Goal: Information Seeking & Learning: Learn about a topic

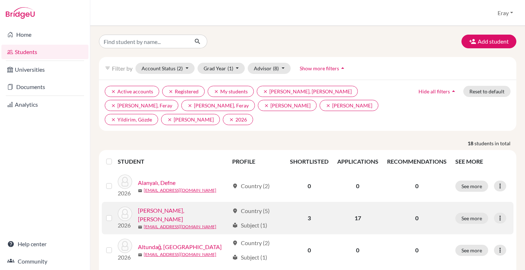
click at [172, 214] on link "[PERSON_NAME], [PERSON_NAME]" at bounding box center [183, 214] width 91 height 17
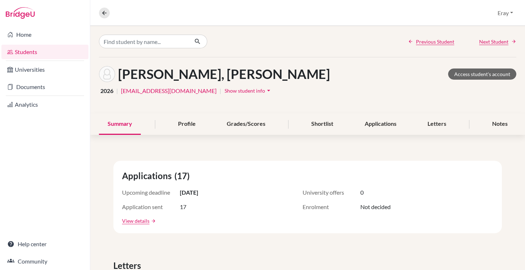
click at [192, 196] on span "[DATE]" at bounding box center [189, 192] width 18 height 9
click at [222, 190] on div "Upcoming deadline [DATE]" at bounding box center [194, 192] width 144 height 9
click at [65, 55] on link "Students" at bounding box center [44, 52] width 87 height 14
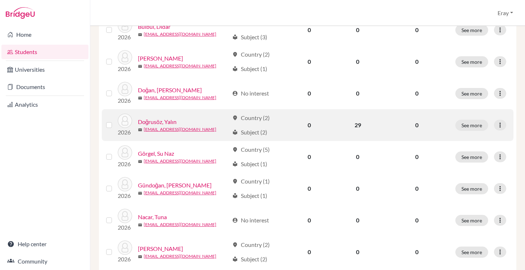
scroll to position [492, 0]
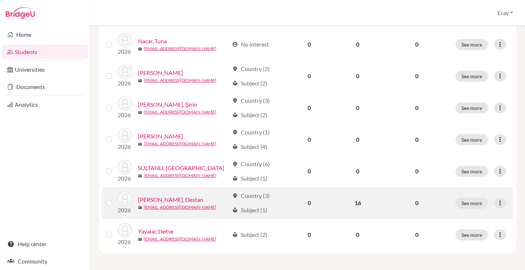
click at [175, 196] on link "[PERSON_NAME], Destan" at bounding box center [170, 200] width 65 height 9
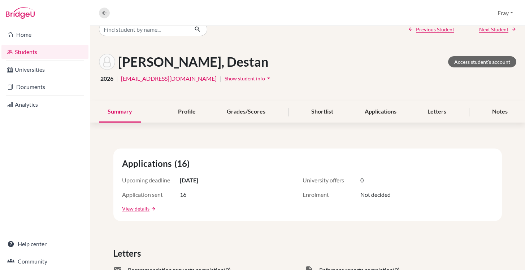
scroll to position [13, 0]
